Goal: Navigation & Orientation: Go to known website

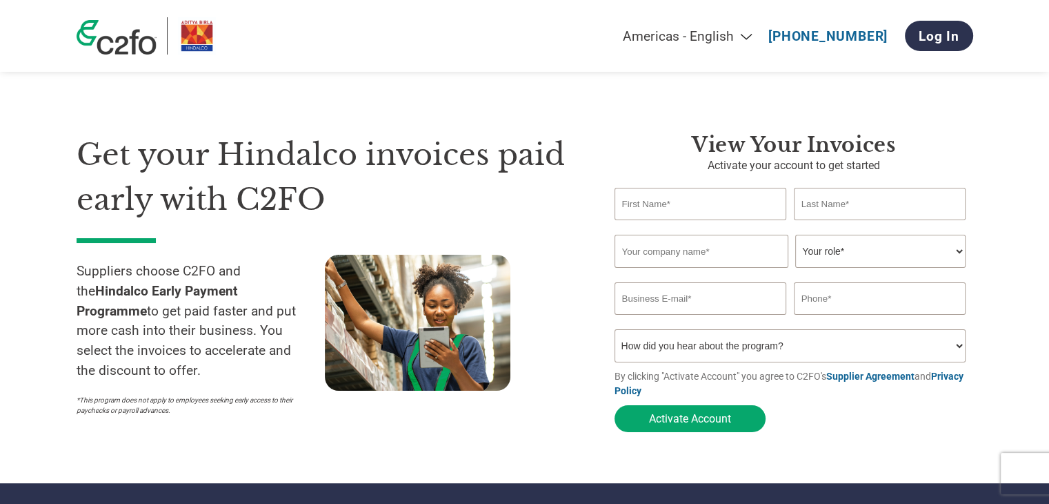
click at [747, 34] on select "Americas - English Américas - Español [GEOGRAPHIC_DATA] - Português [GEOGRAPHIC…" at bounding box center [601, 36] width 320 height 16
click at [1000, 131] on section "Get your Hindalco invoices paid early with C2FO Suppliers choose C2FO and the H…" at bounding box center [524, 269] width 1049 height 428
click at [745, 37] on select "Americas - English Américas - Español [GEOGRAPHIC_DATA] - Português [GEOGRAPHIC…" at bounding box center [601, 36] width 320 height 16
select select "en-US"
click at [544, 28] on select "Americas - English Américas - Español [GEOGRAPHIC_DATA] - Português [GEOGRAPHIC…" at bounding box center [601, 36] width 320 height 16
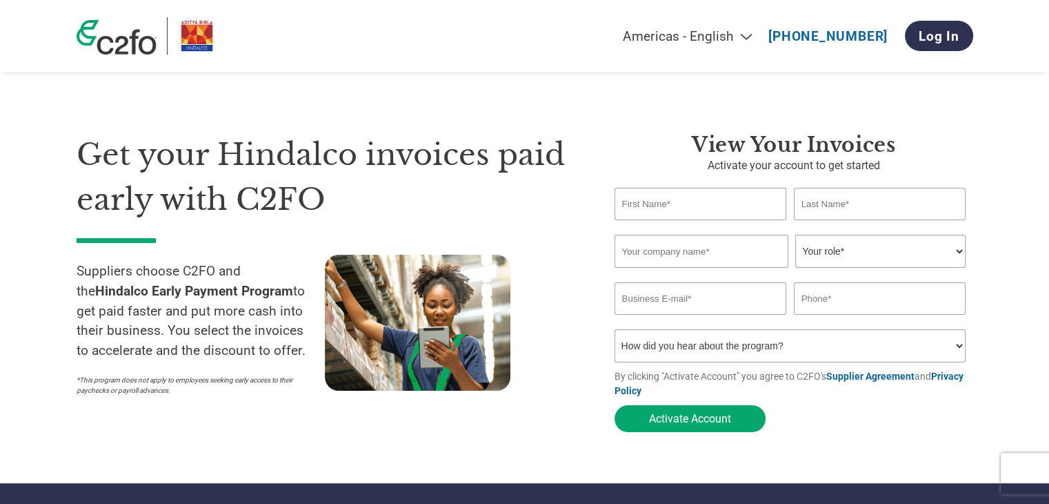
click at [949, 117] on div "Get your Hindalco invoices paid early with C2FO Suppliers choose C2FO and the H…" at bounding box center [525, 257] width 897 height 361
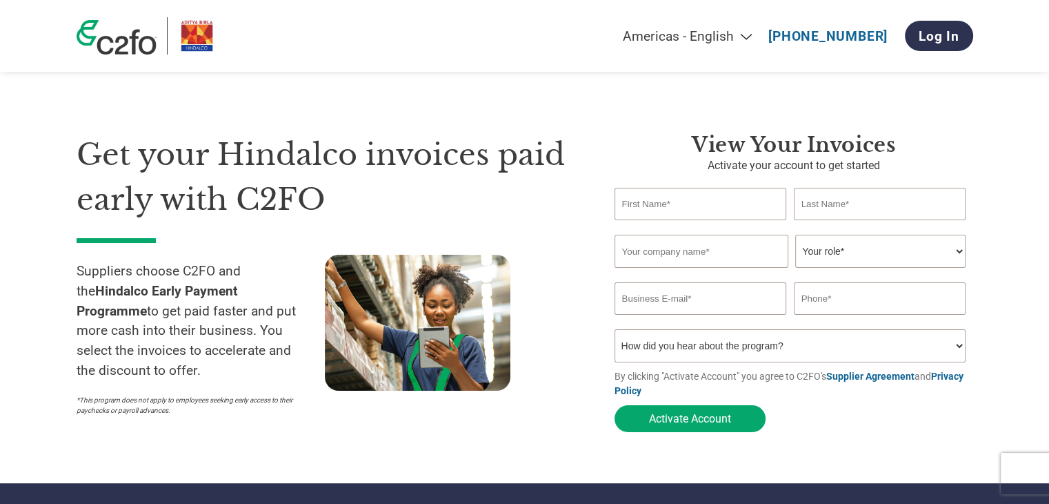
click at [745, 36] on select "Americas - English Américas - Español [GEOGRAPHIC_DATA] - Português [GEOGRAPHIC…" at bounding box center [601, 36] width 320 height 16
select select "en-US"
click at [544, 28] on select "Americas - English Américas - Español [GEOGRAPHIC_DATA] - Português [GEOGRAPHIC…" at bounding box center [601, 36] width 320 height 16
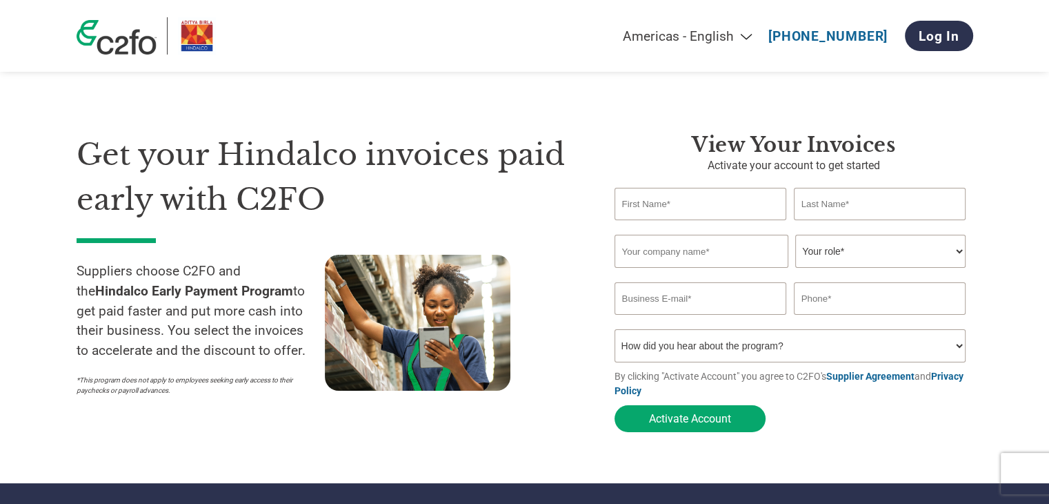
click at [1004, 176] on section "Get your Hindalco invoices paid early with C2FO Suppliers choose C2FO and the H…" at bounding box center [524, 269] width 1049 height 428
click at [834, 35] on link "[PHONE_NUMBER]" at bounding box center [827, 36] width 119 height 16
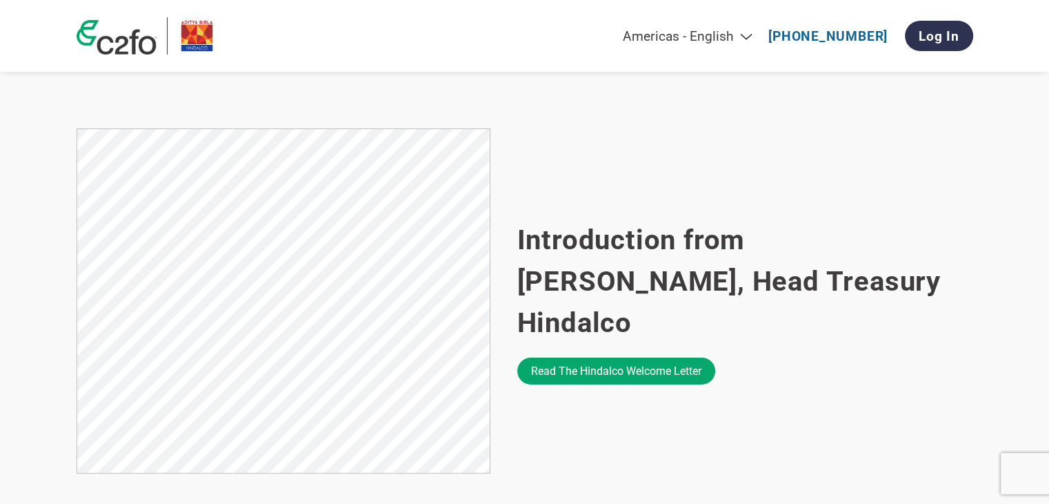
scroll to position [802, 0]
